Goal: Information Seeking & Learning: Learn about a topic

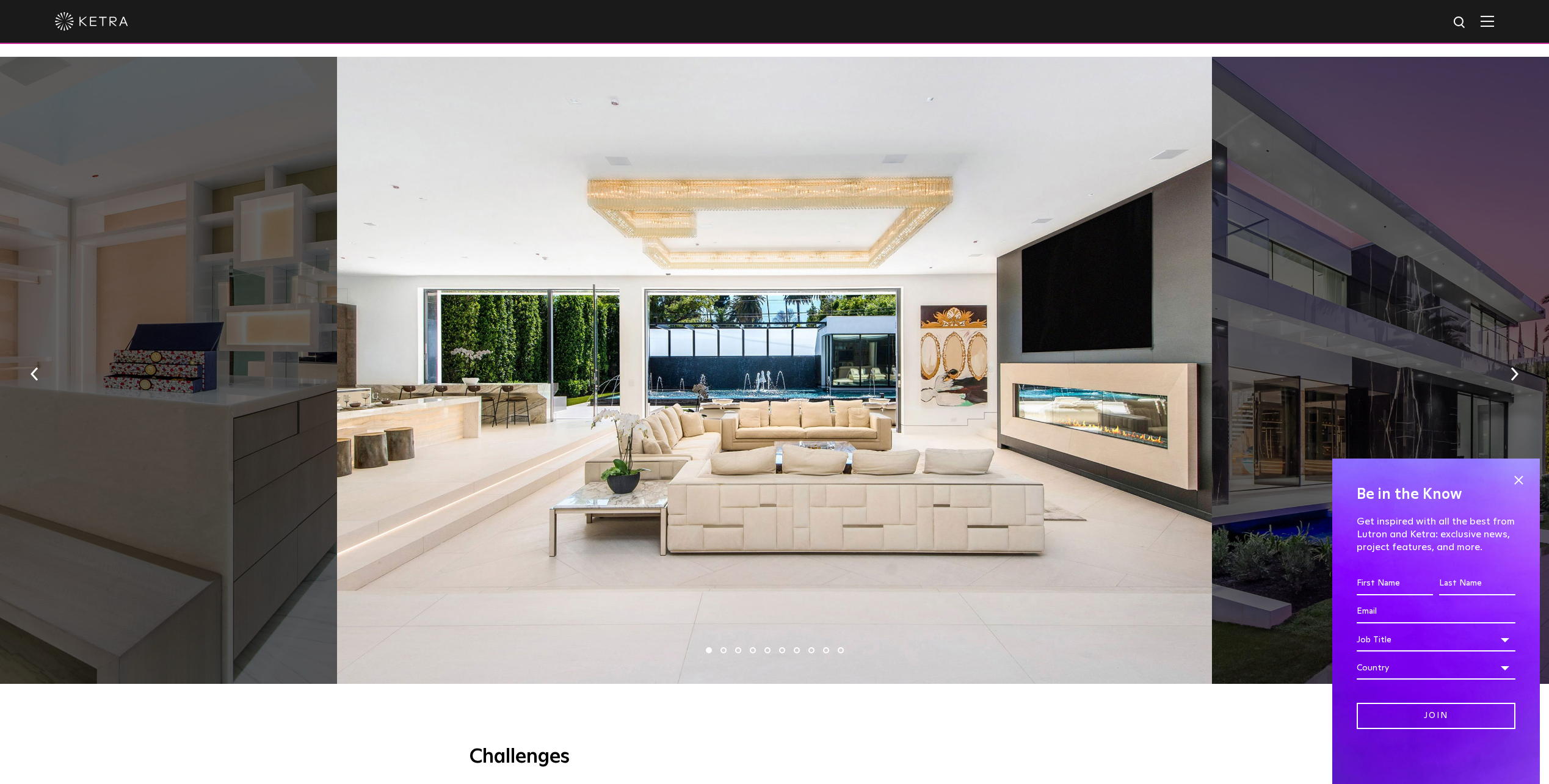
scroll to position [733, 0]
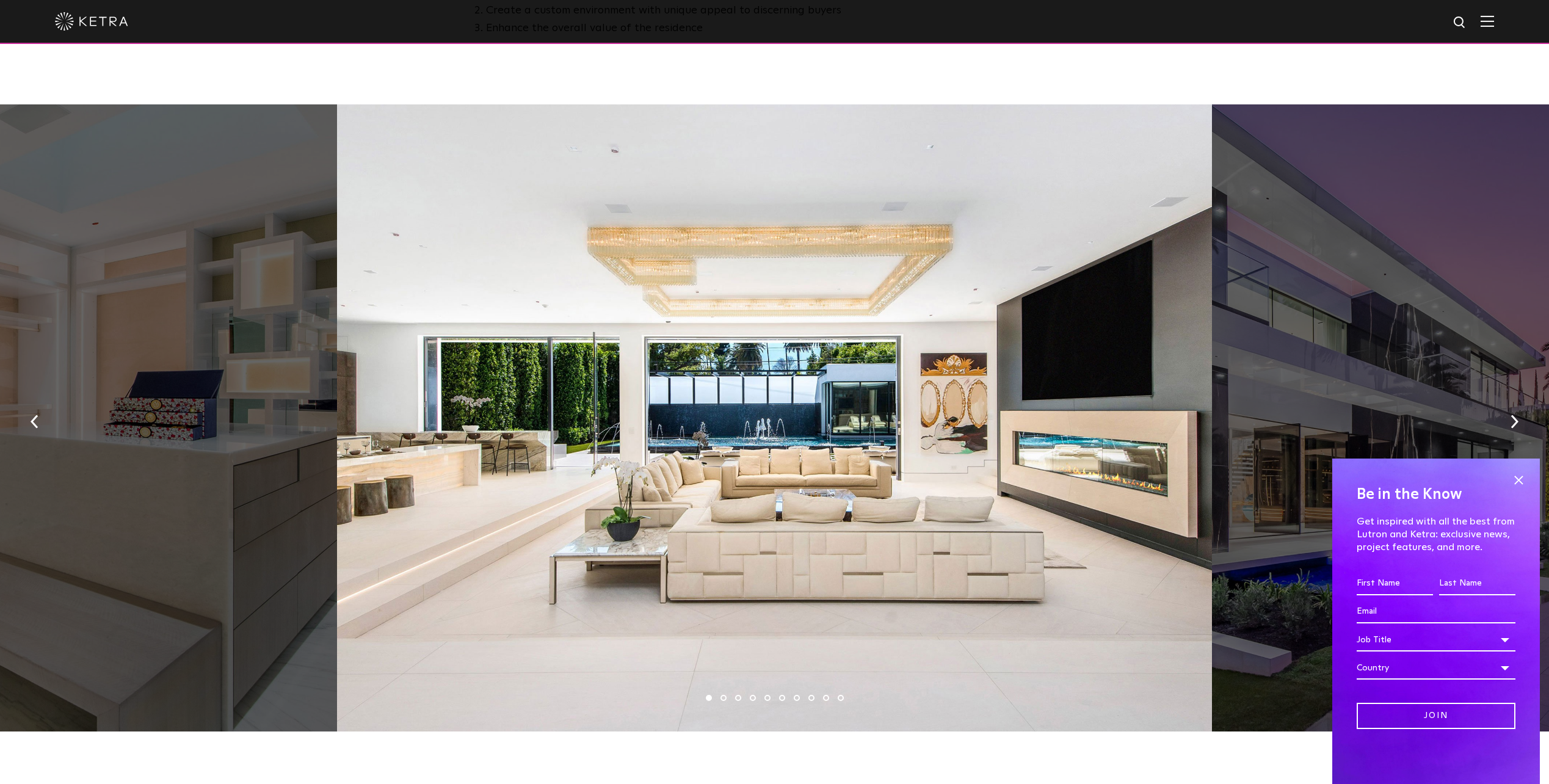
click at [1057, 435] on div at bounding box center [774, 418] width 875 height 627
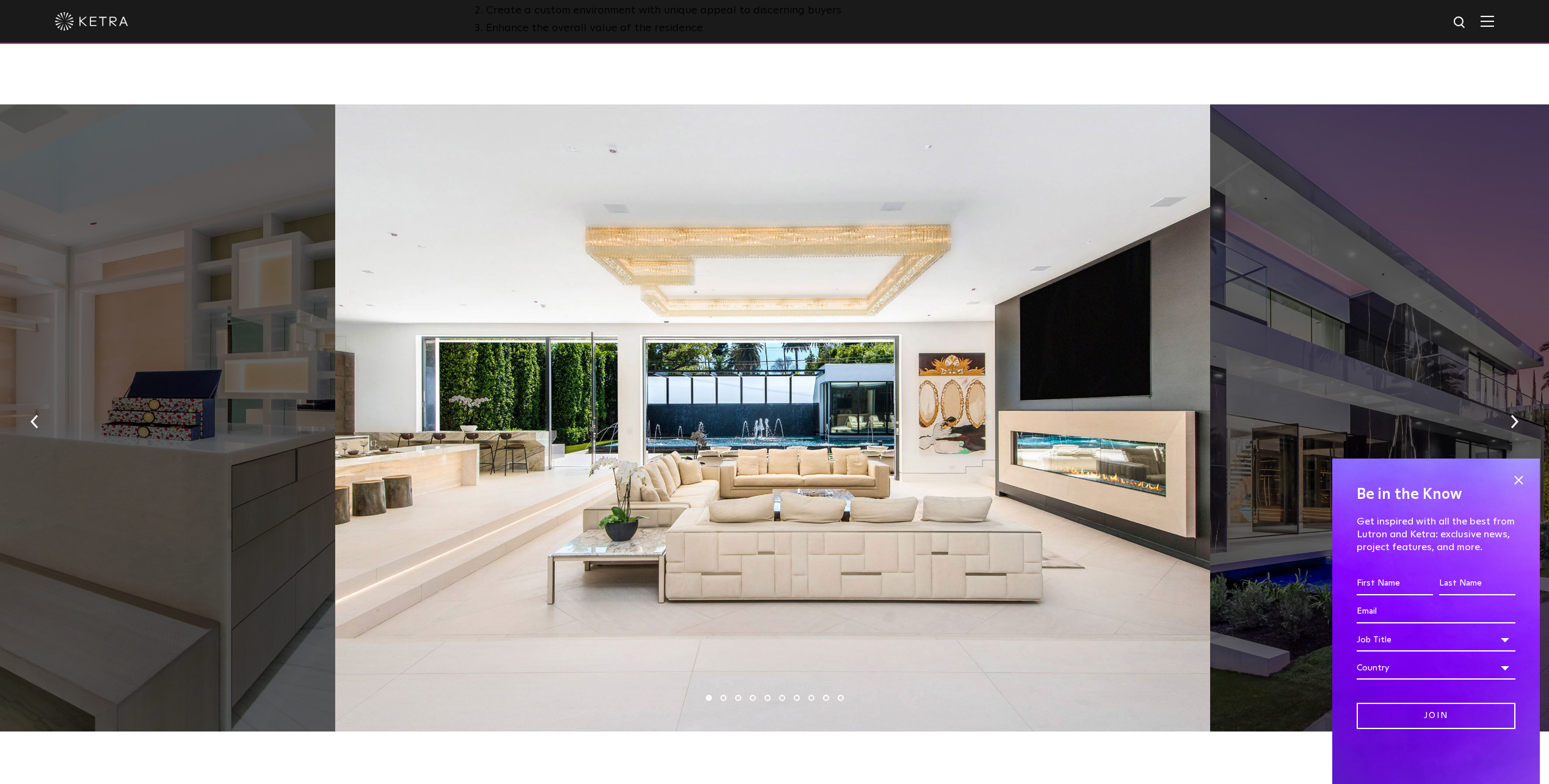
drag, startPoint x: 1169, startPoint y: 412, endPoint x: 670, endPoint y: 457, distance: 501.0
click at [670, 457] on div at bounding box center [773, 418] width 875 height 627
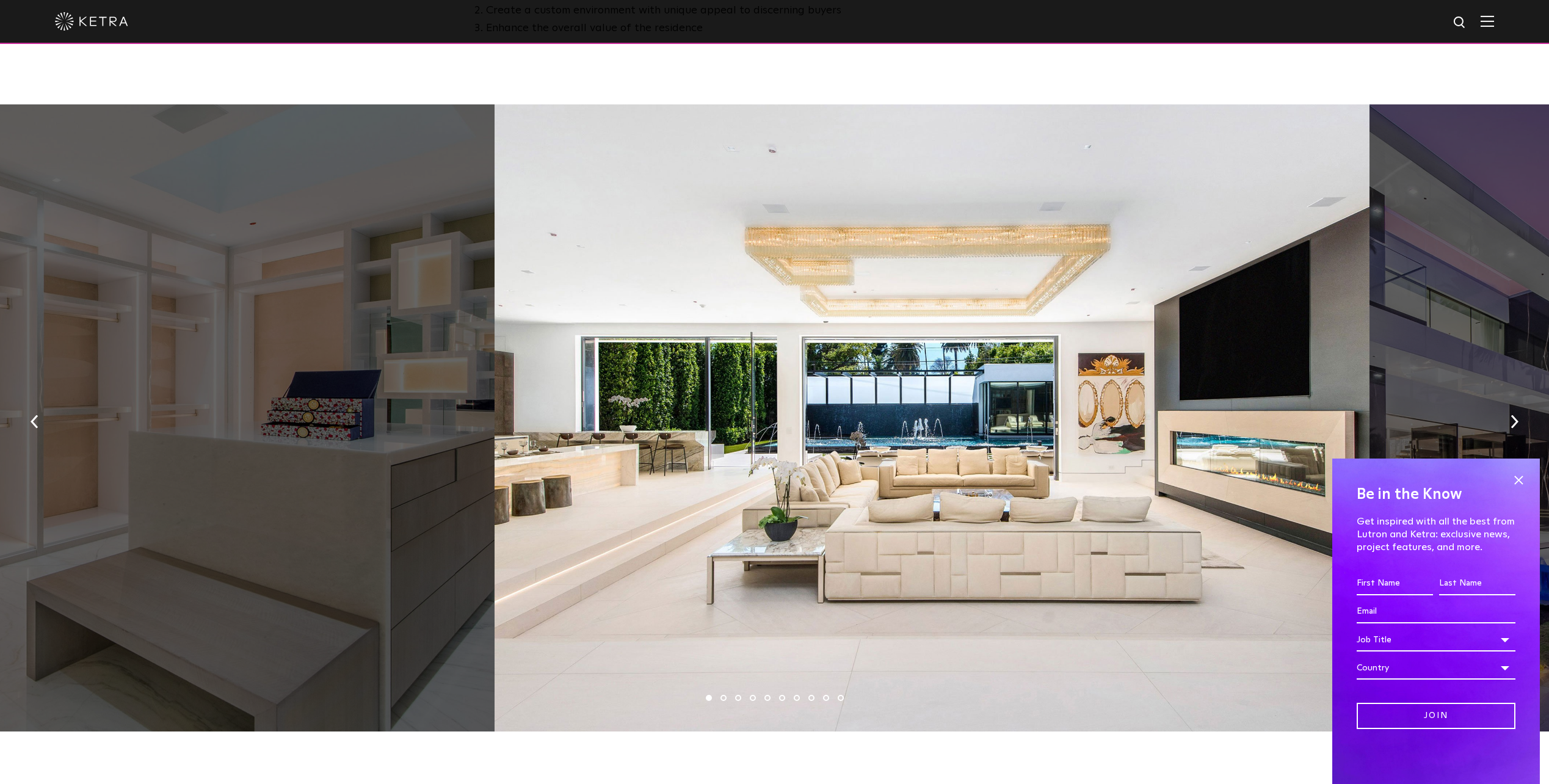
drag, startPoint x: 976, startPoint y: 442, endPoint x: 1136, endPoint y: 407, distance: 163.8
click at [1131, 412] on div at bounding box center [932, 418] width 875 height 627
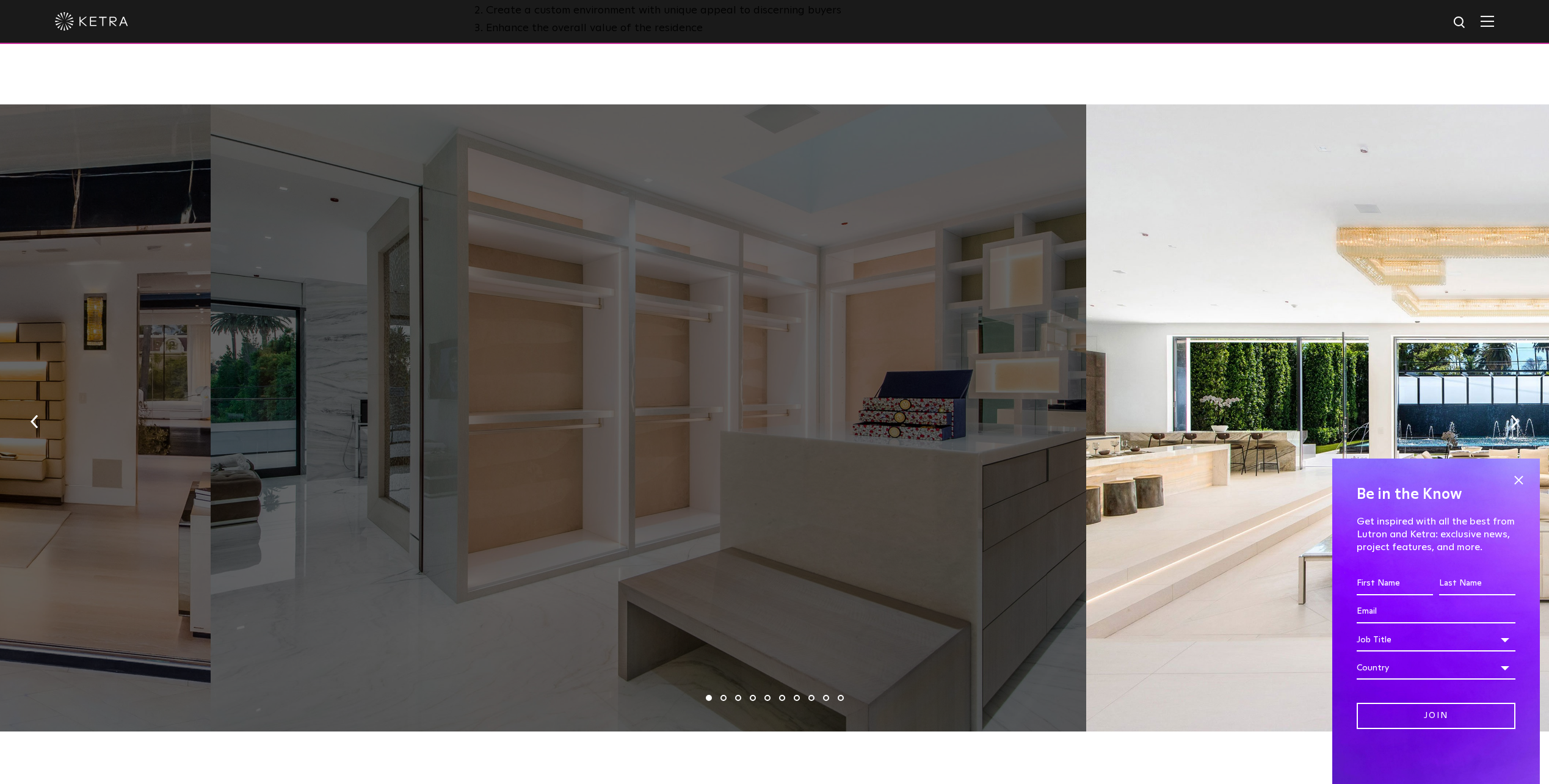
drag, startPoint x: 175, startPoint y: 515, endPoint x: 960, endPoint y: 471, distance: 786.2
click at [959, 471] on div at bounding box center [648, 418] width 875 height 627
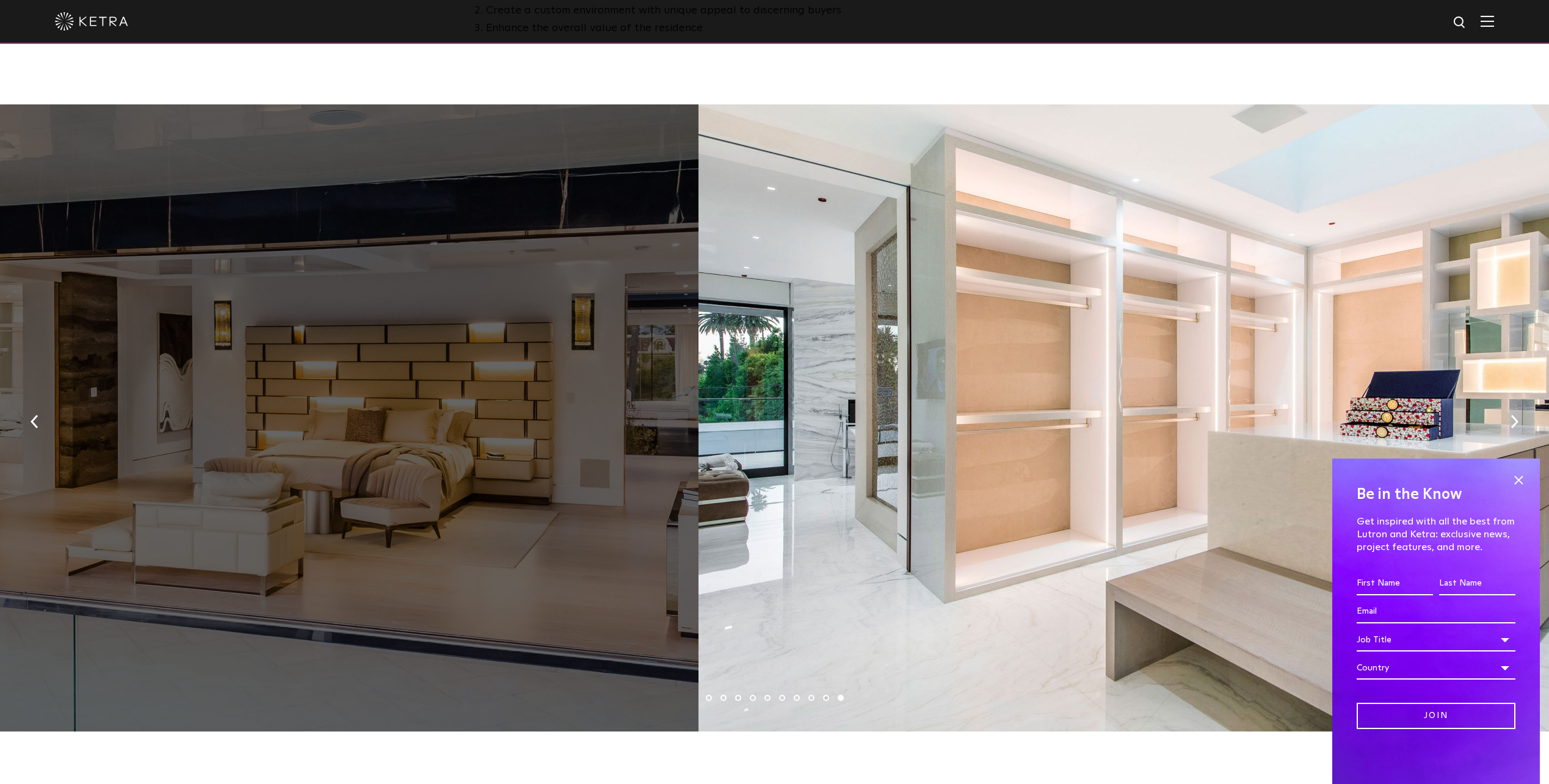
drag, startPoint x: 350, startPoint y: 515, endPoint x: 1010, endPoint y: 499, distance: 660.2
click at [1010, 499] on div at bounding box center [1136, 418] width 875 height 627
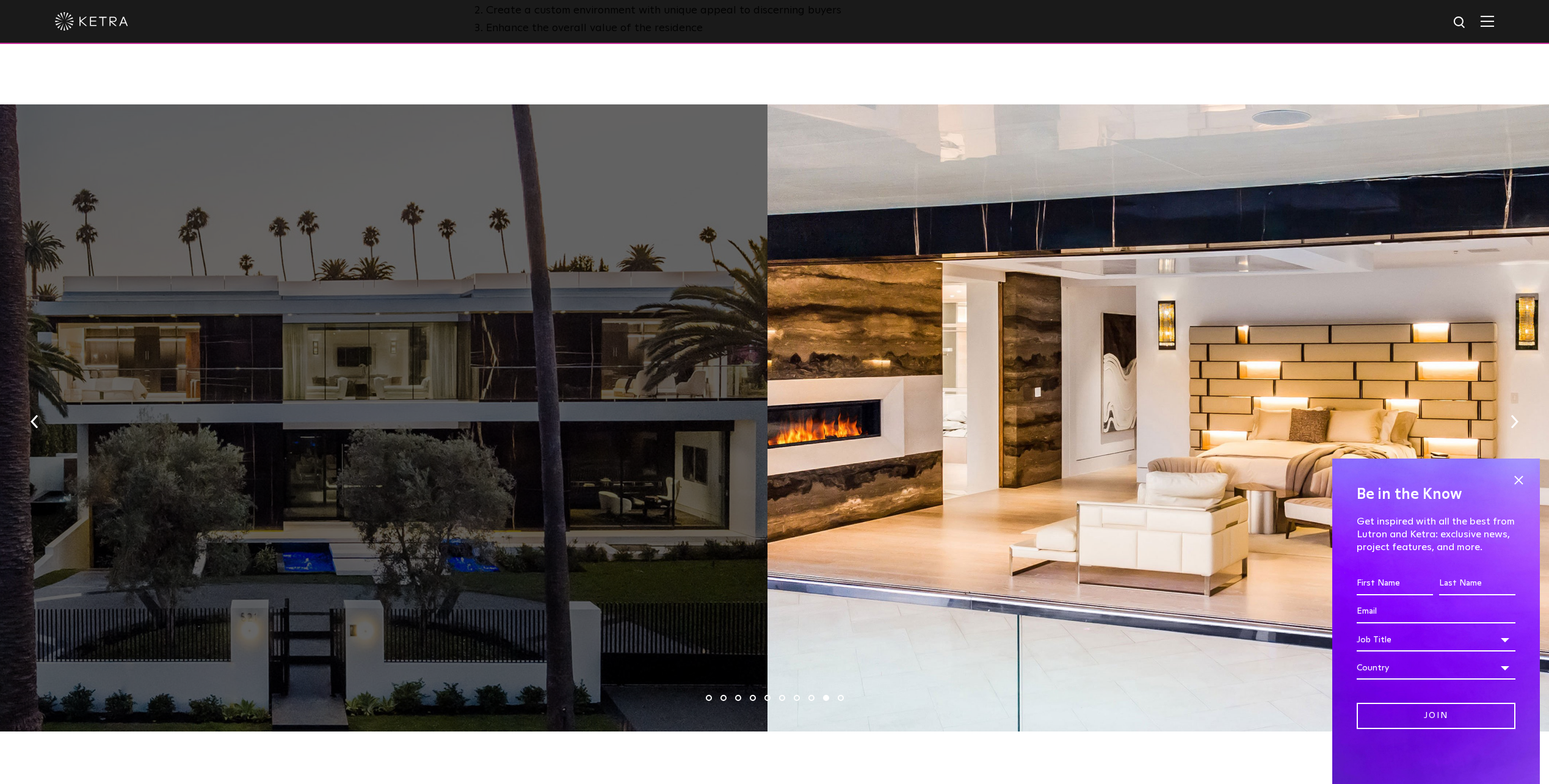
drag, startPoint x: 404, startPoint y: 543, endPoint x: 926, endPoint y: 539, distance: 522.0
click at [861, 548] on div at bounding box center [1205, 418] width 875 height 627
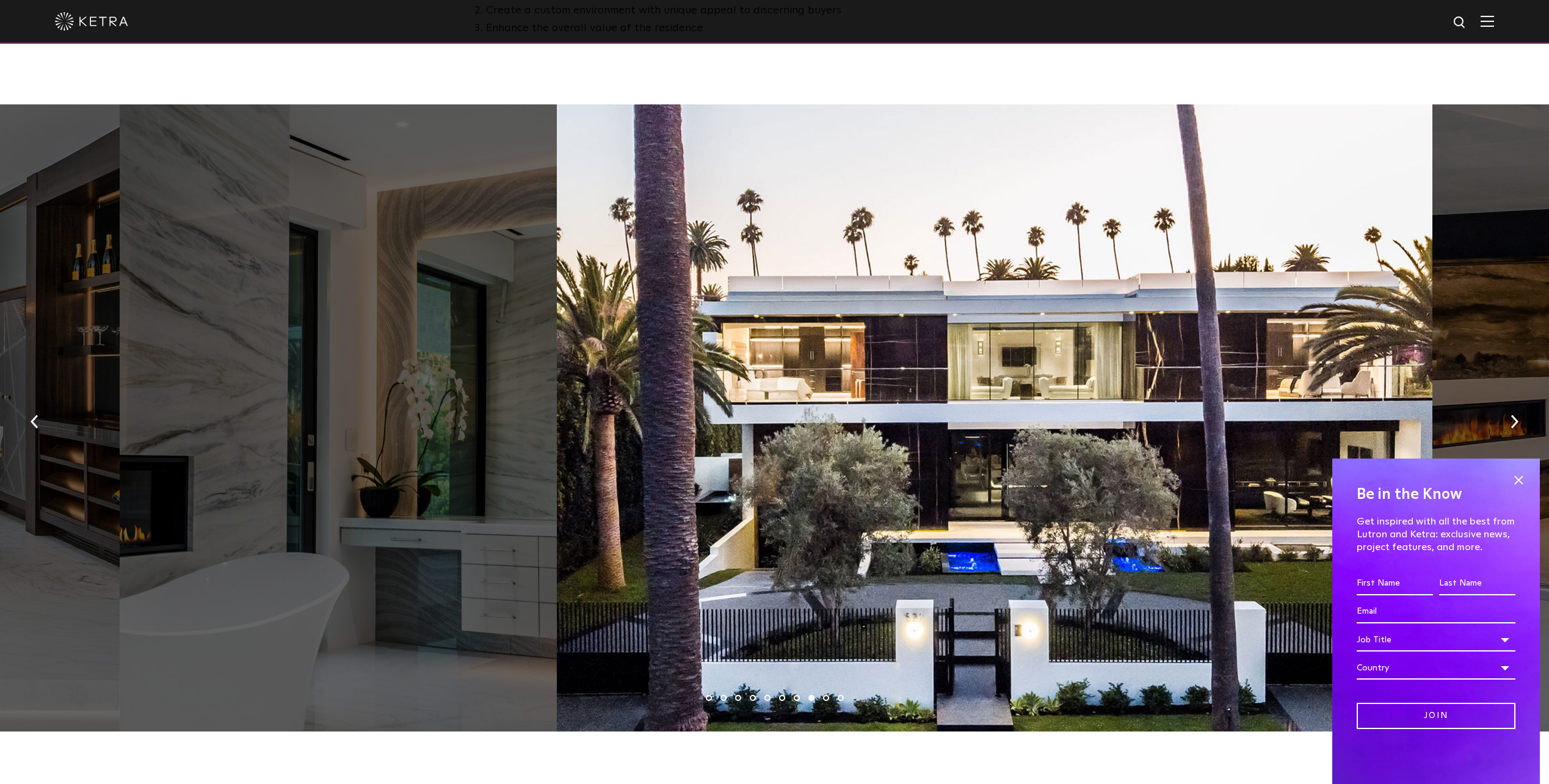
drag, startPoint x: 328, startPoint y: 568, endPoint x: 924, endPoint y: 555, distance: 596.1
click at [558, 556] on div at bounding box center [339, 418] width 438 height 627
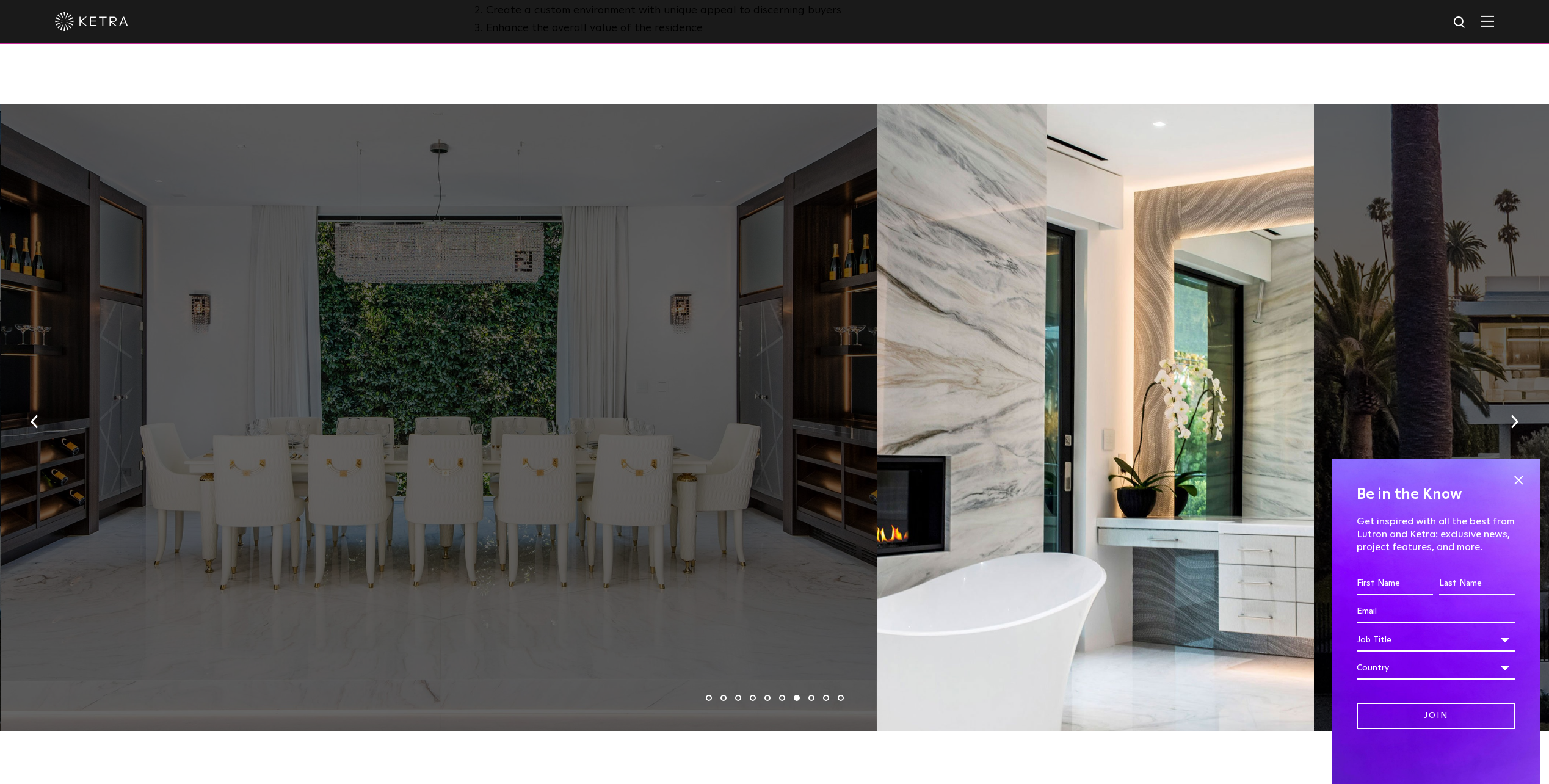
drag, startPoint x: 321, startPoint y: 539, endPoint x: 915, endPoint y: 536, distance: 594.0
click at [876, 537] on div at bounding box center [439, 418] width 875 height 627
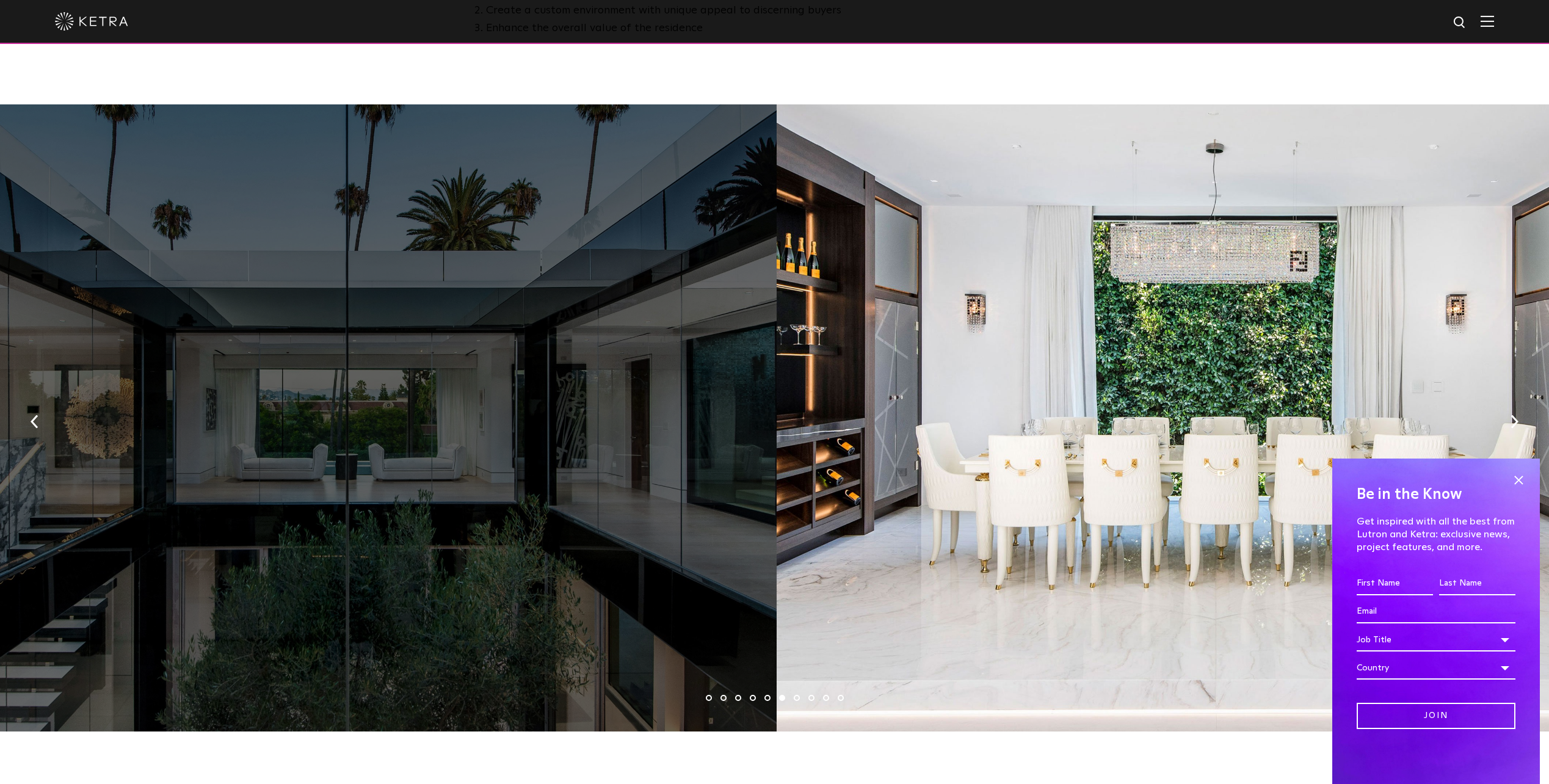
drag, startPoint x: 372, startPoint y: 550, endPoint x: 932, endPoint y: 549, distance: 560.0
click at [925, 550] on div at bounding box center [1214, 418] width 875 height 627
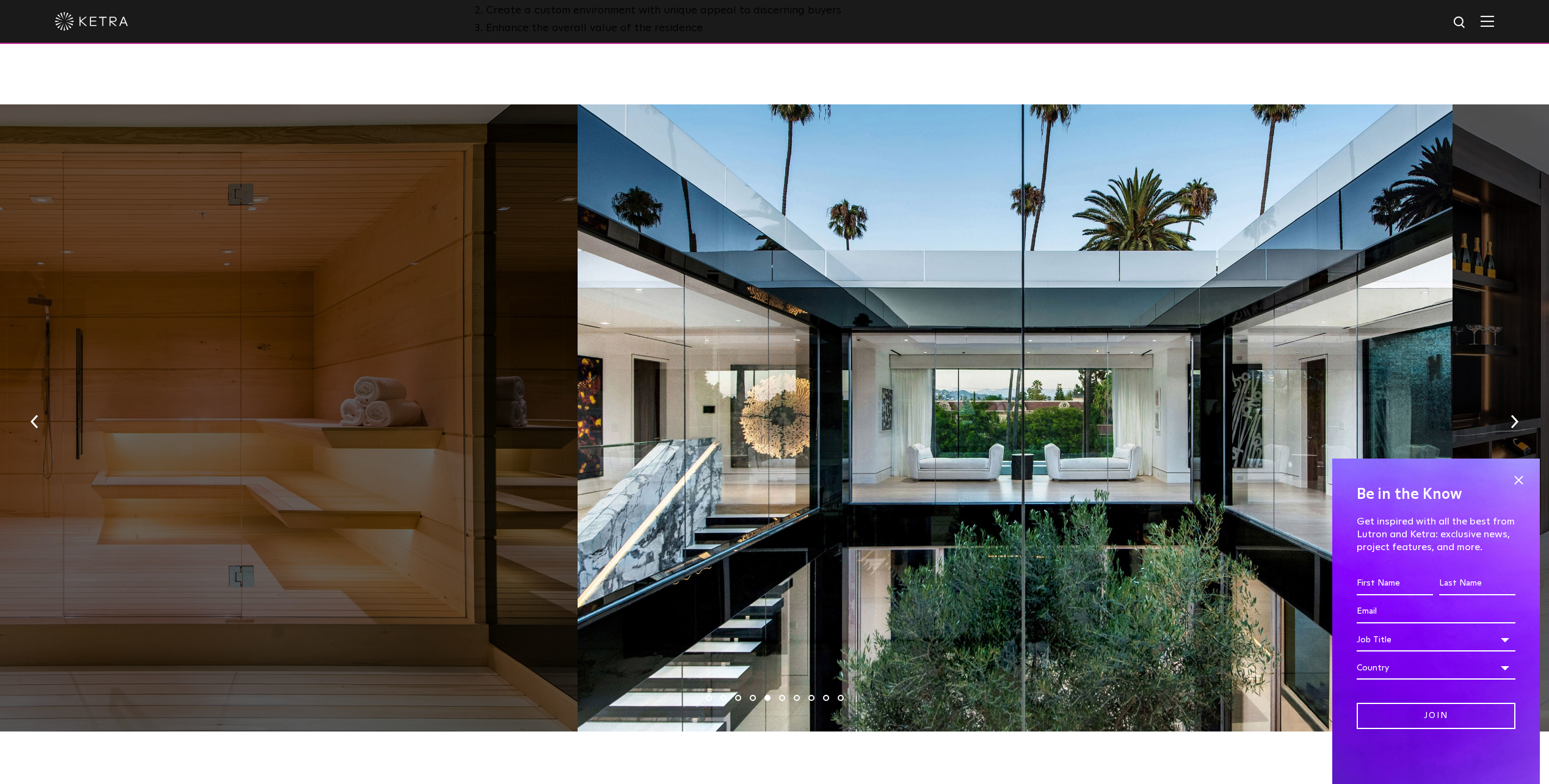
drag, startPoint x: 348, startPoint y: 578, endPoint x: 1047, endPoint y: 558, distance: 699.3
click at [1004, 565] on div at bounding box center [1015, 418] width 875 height 627
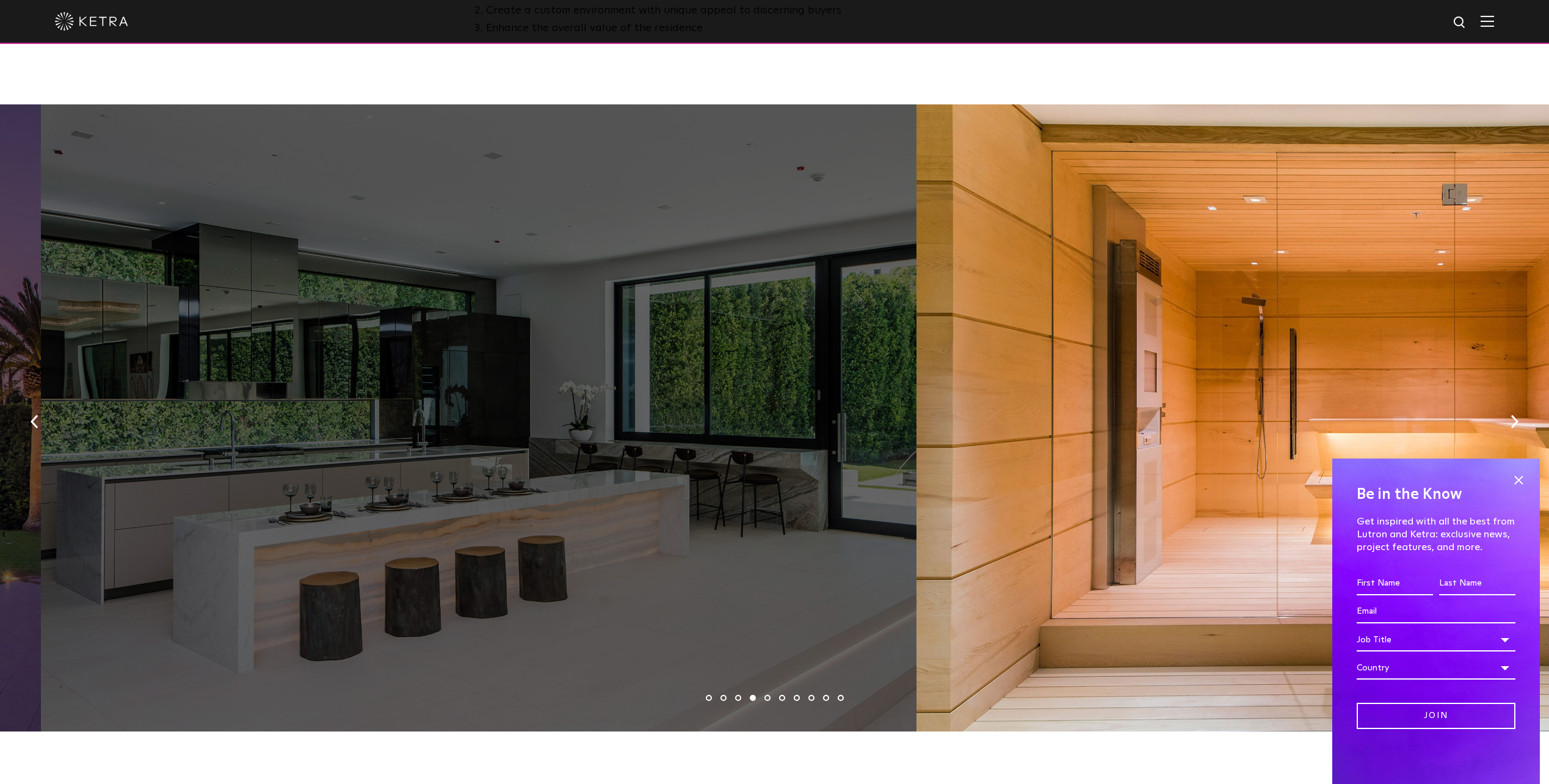
drag, startPoint x: 240, startPoint y: 578, endPoint x: 854, endPoint y: 576, distance: 614.0
click at [826, 578] on div at bounding box center [478, 418] width 875 height 627
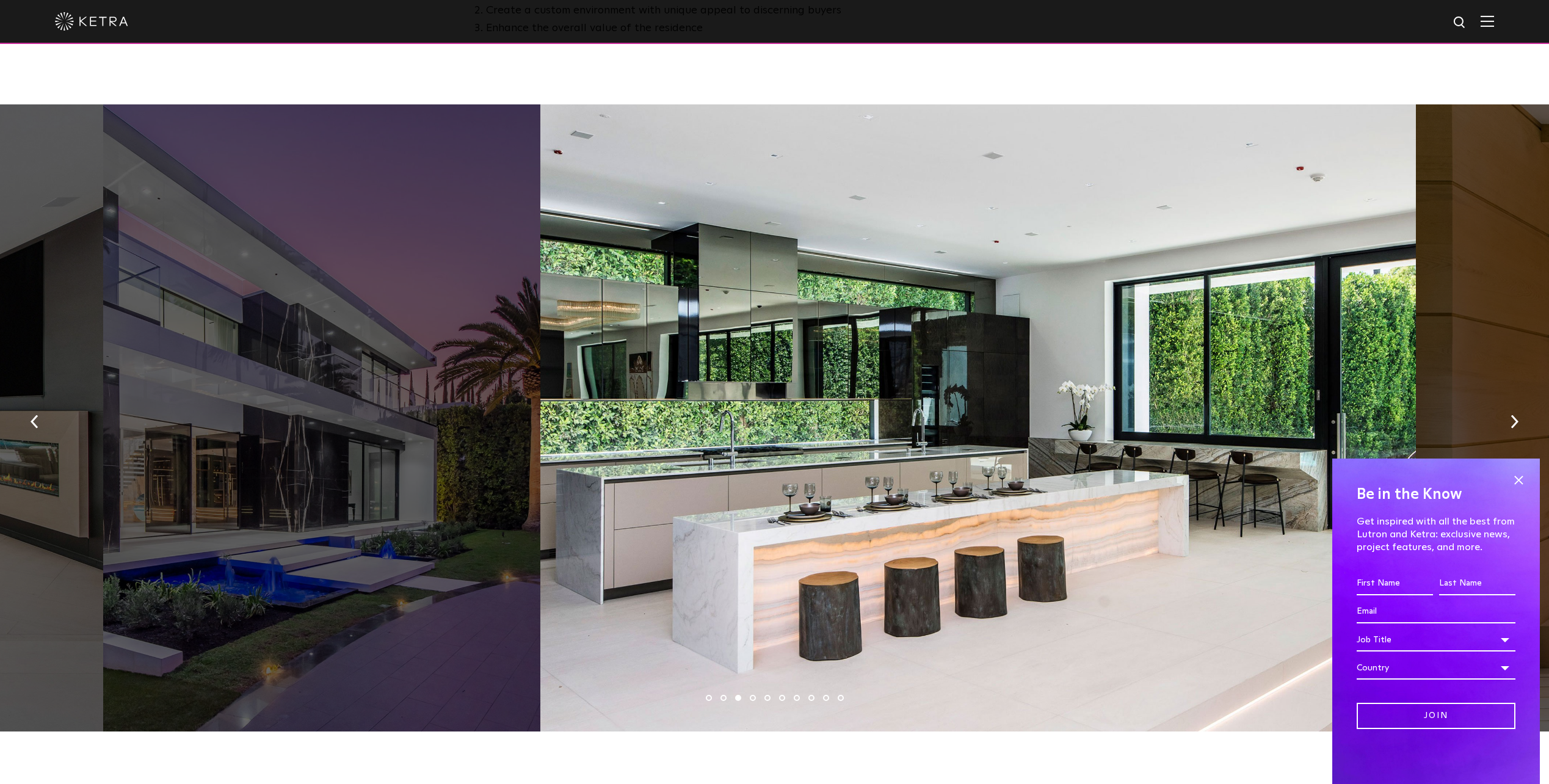
drag, startPoint x: 402, startPoint y: 564, endPoint x: 1021, endPoint y: 559, distance: 619.0
click at [961, 564] on div at bounding box center [977, 418] width 875 height 627
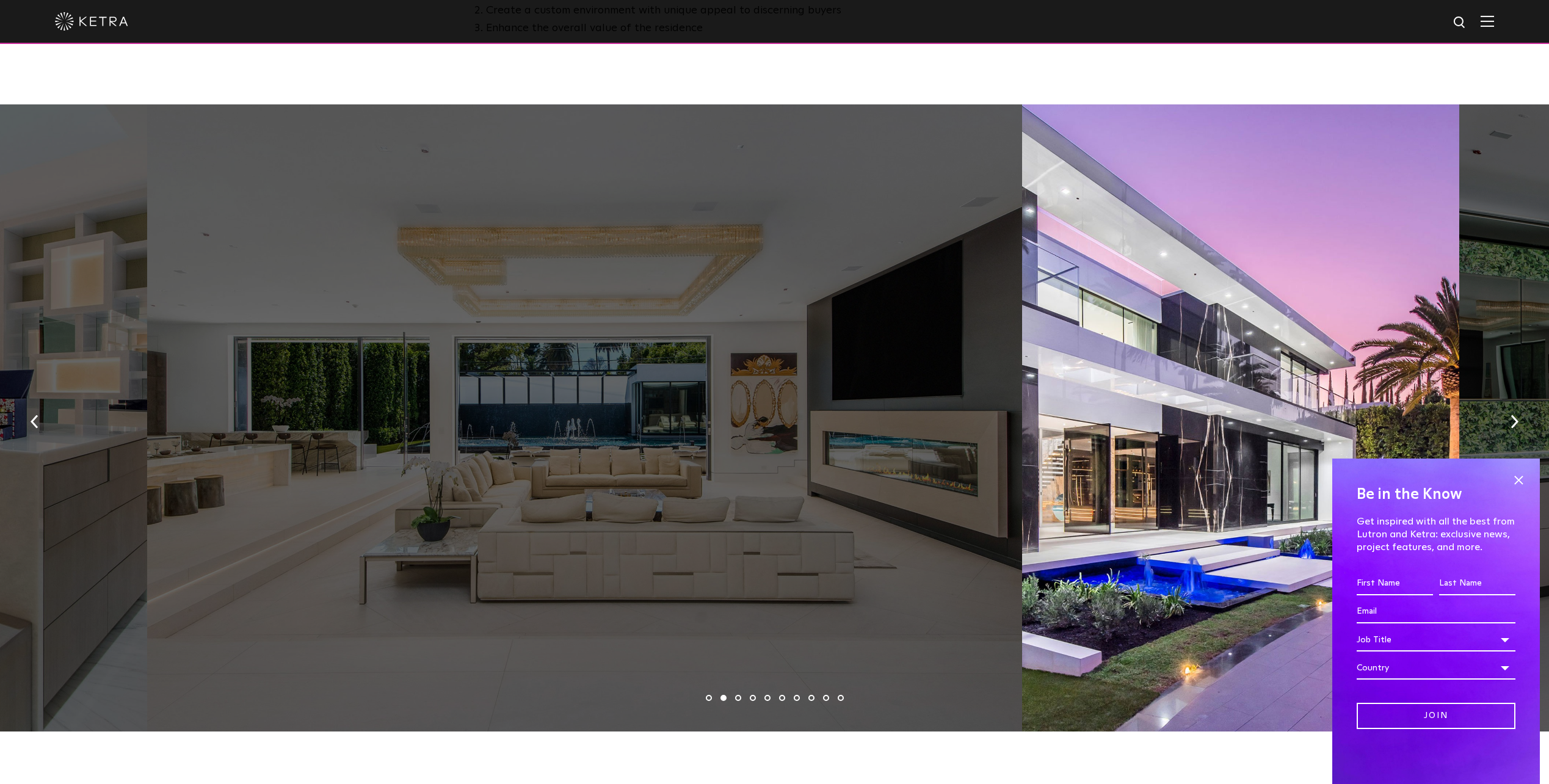
drag, startPoint x: 312, startPoint y: 545, endPoint x: 975, endPoint y: 526, distance: 663.3
click at [937, 530] on div at bounding box center [584, 418] width 875 height 627
